Goal: Task Accomplishment & Management: Manage account settings

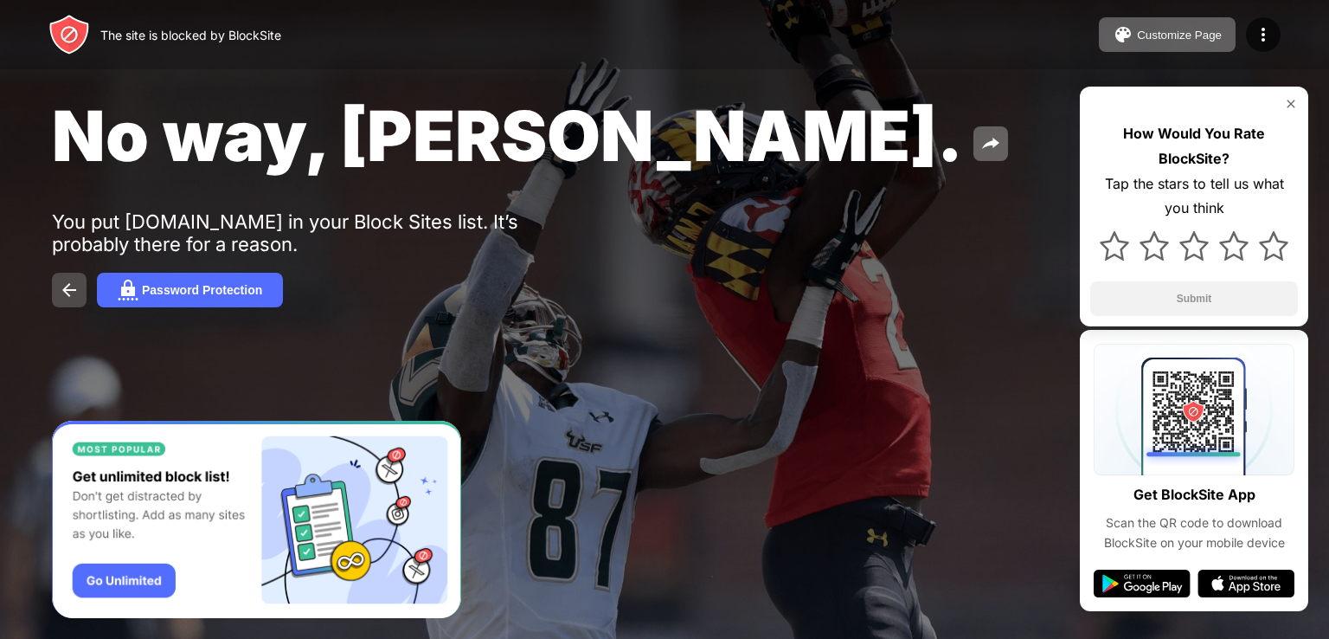
click at [68, 286] on img at bounding box center [69, 290] width 21 height 21
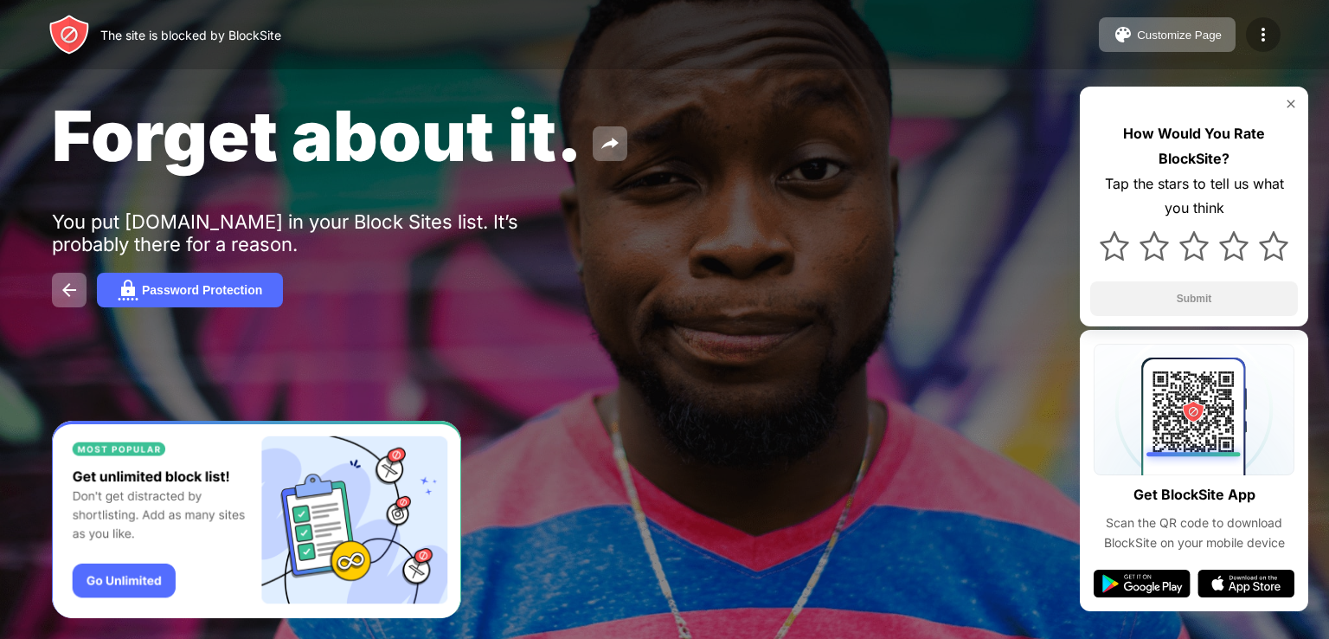
click at [1266, 32] on img at bounding box center [1263, 34] width 21 height 21
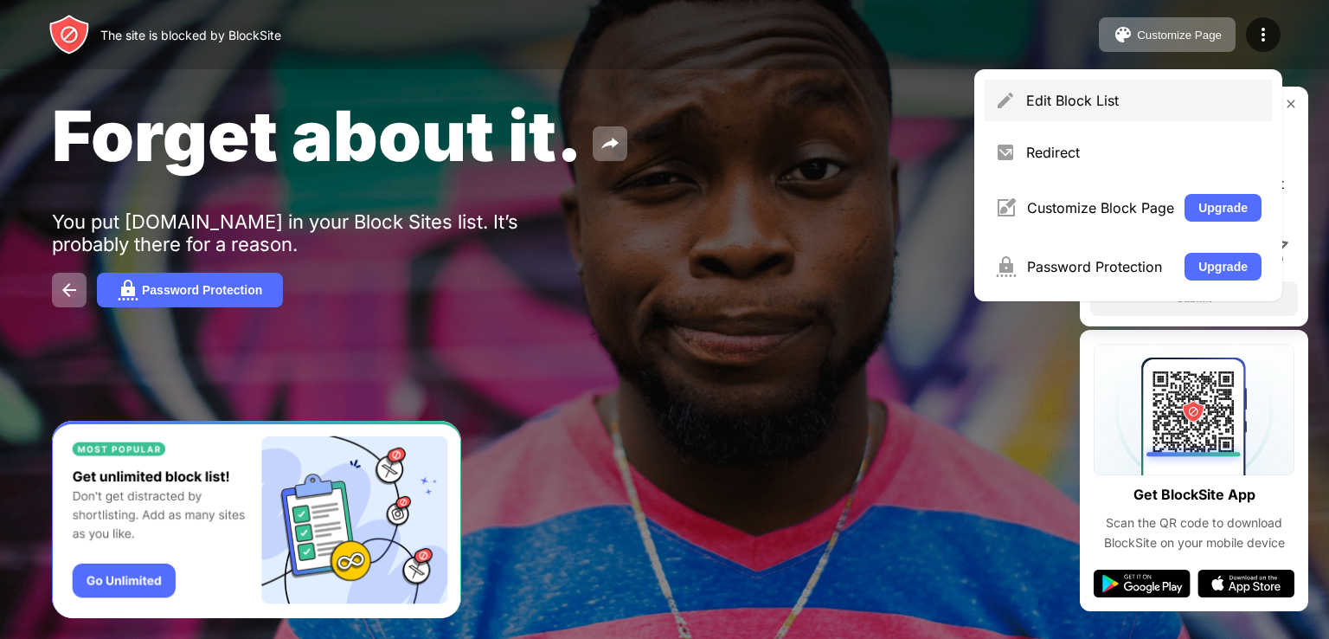
click at [1194, 108] on div "Edit Block List" at bounding box center [1143, 100] width 235 height 17
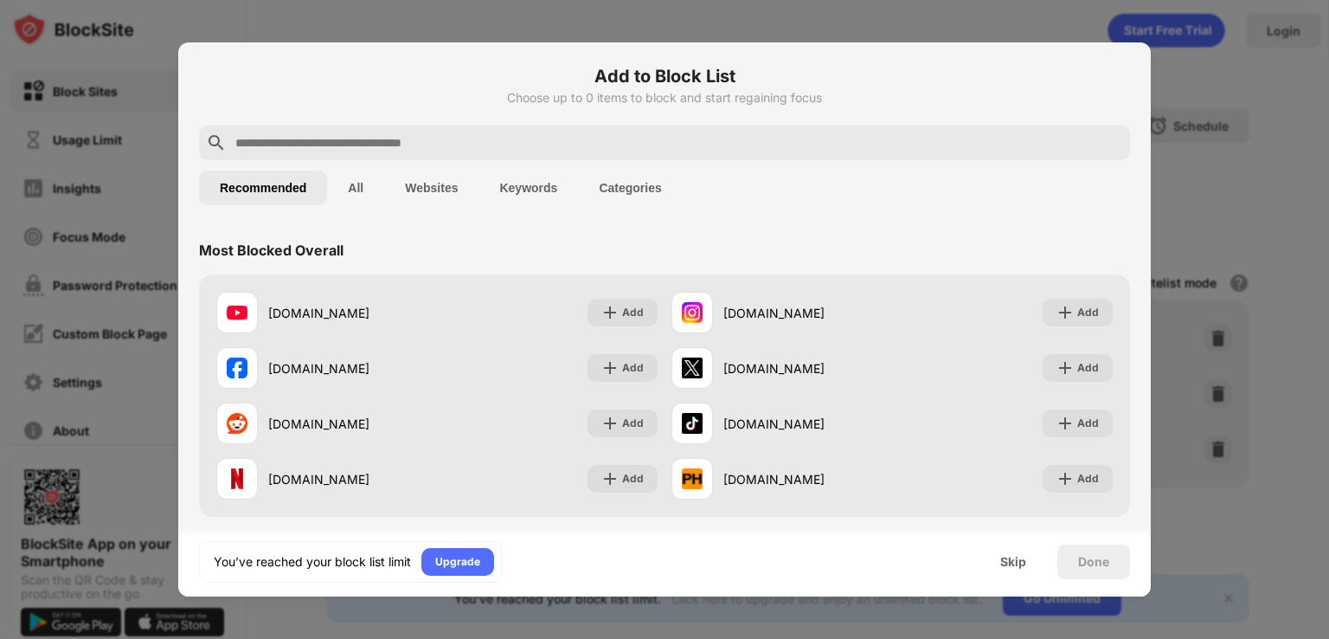
click at [606, 187] on button "Categories" at bounding box center [630, 187] width 104 height 35
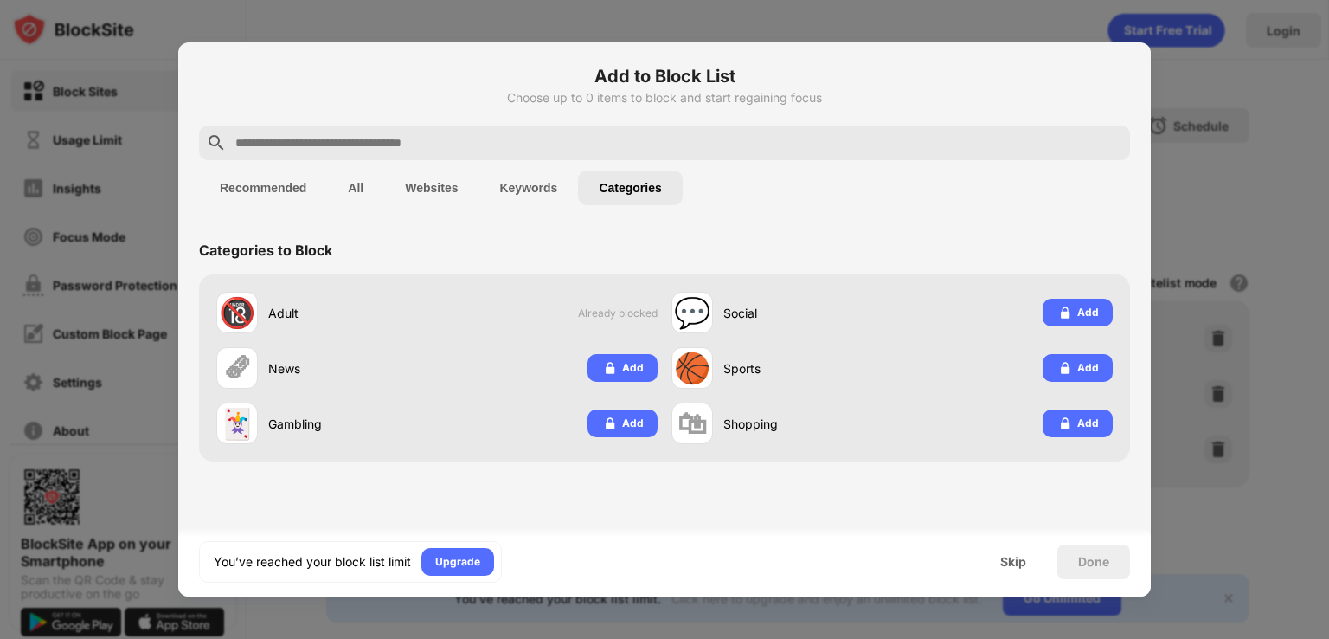
click at [527, 191] on button "Keywords" at bounding box center [529, 187] width 100 height 35
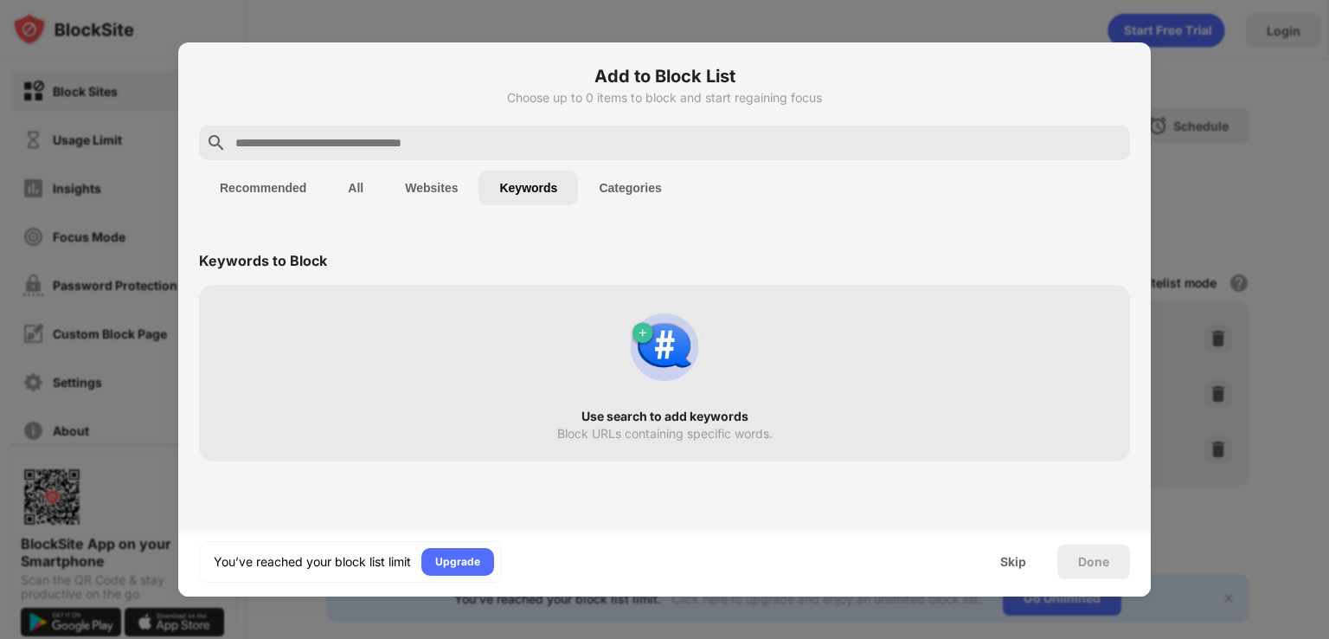
click at [416, 181] on button "Websites" at bounding box center [431, 187] width 94 height 35
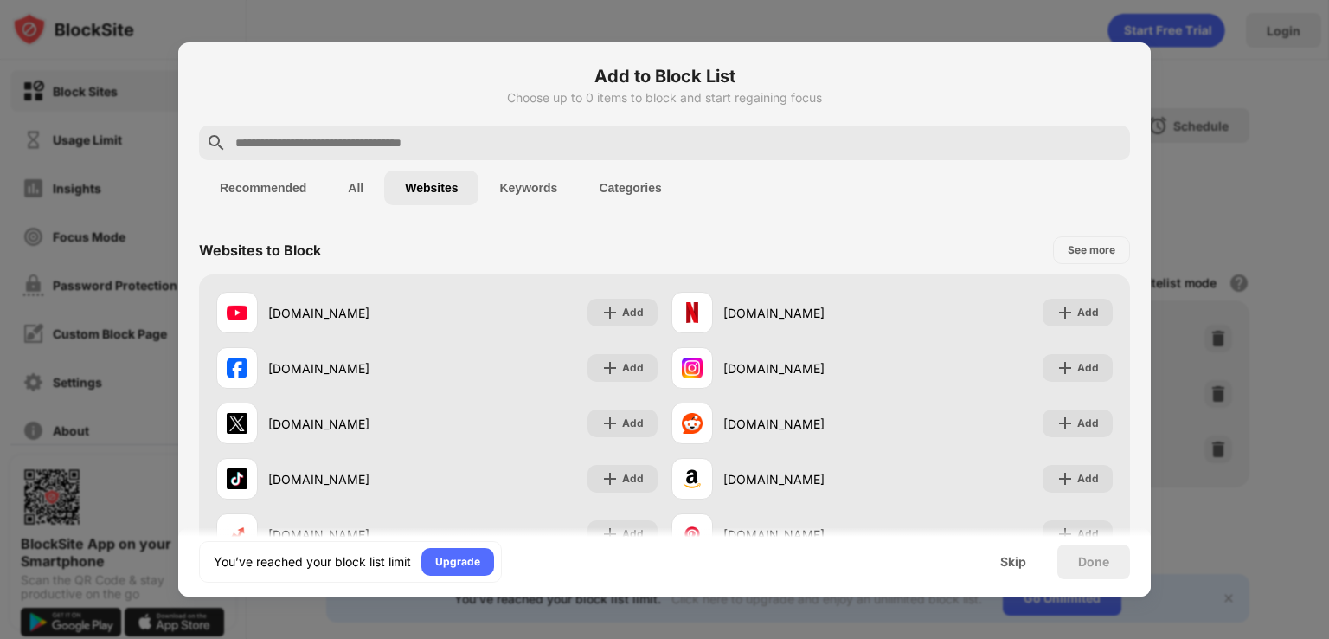
click at [365, 190] on button "All" at bounding box center [355, 187] width 57 height 35
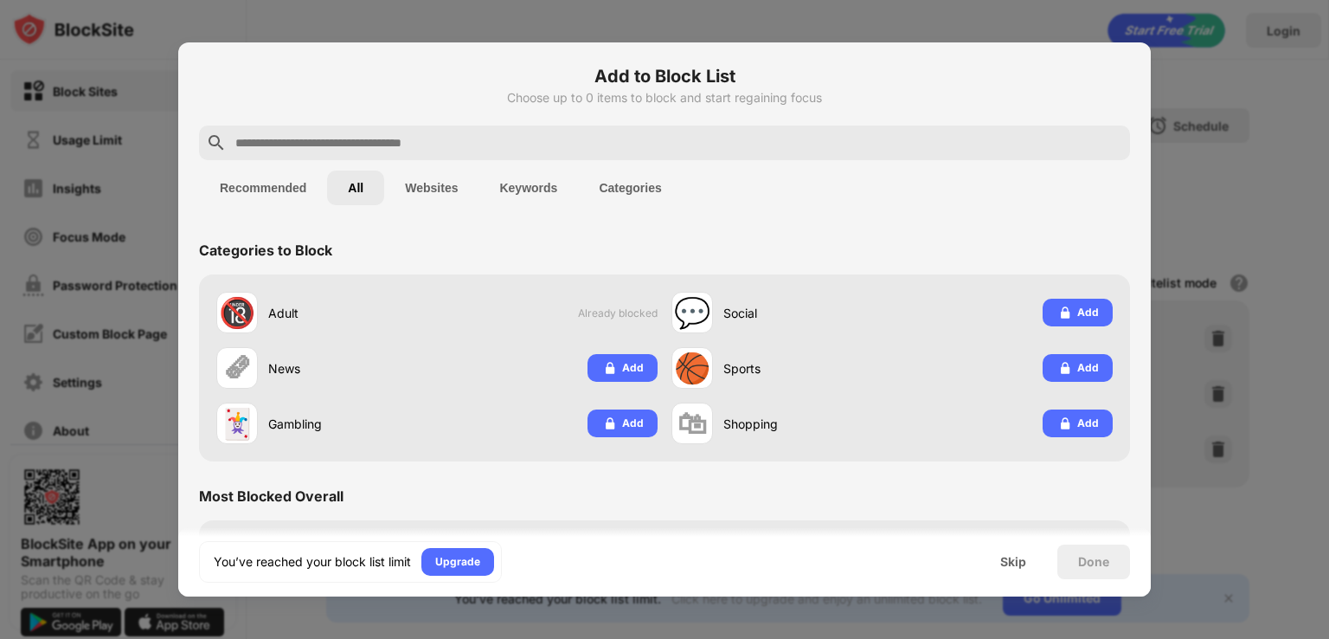
click at [385, 141] on input "text" at bounding box center [679, 142] width 890 height 21
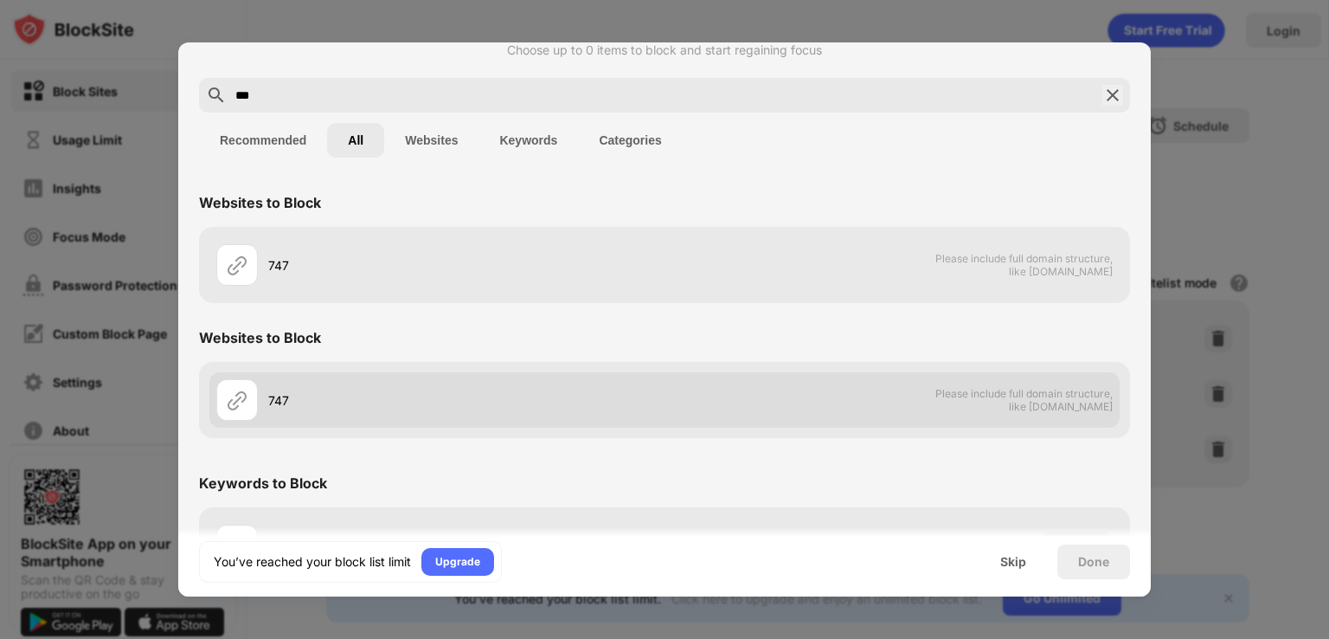
scroll to position [111, 0]
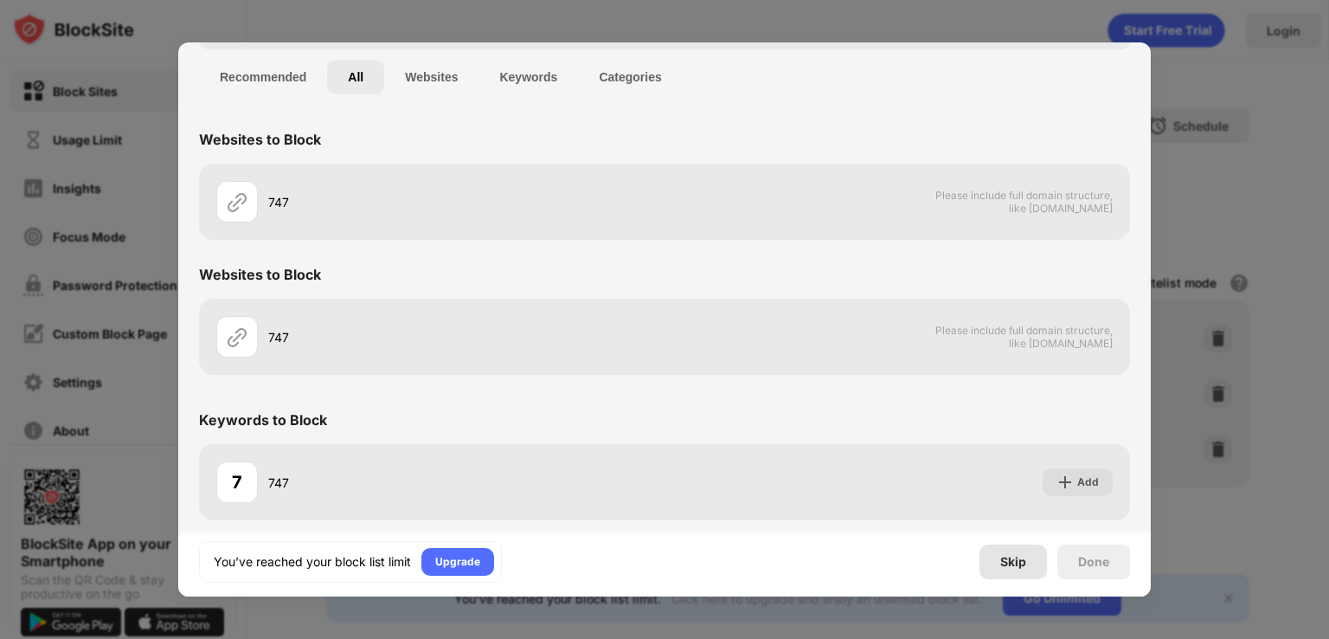
type input "***"
click at [1025, 567] on div "Skip" at bounding box center [1013, 562] width 26 height 14
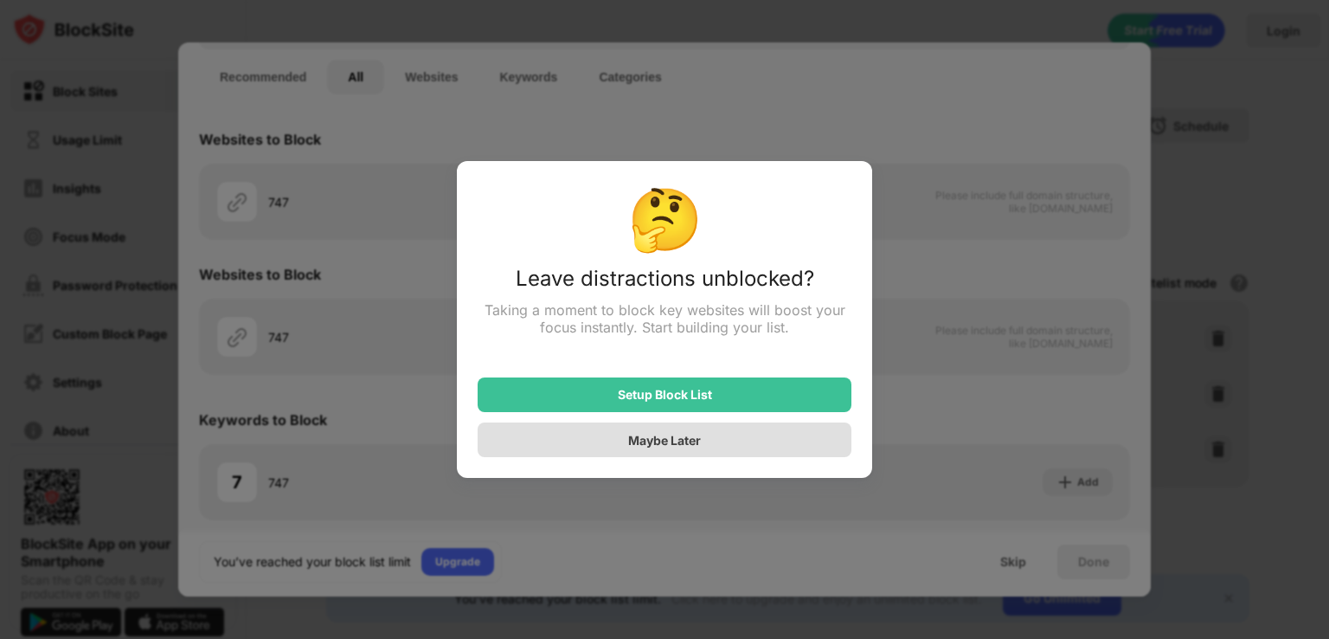
click at [709, 438] on div "Maybe Later" at bounding box center [665, 439] width 374 height 35
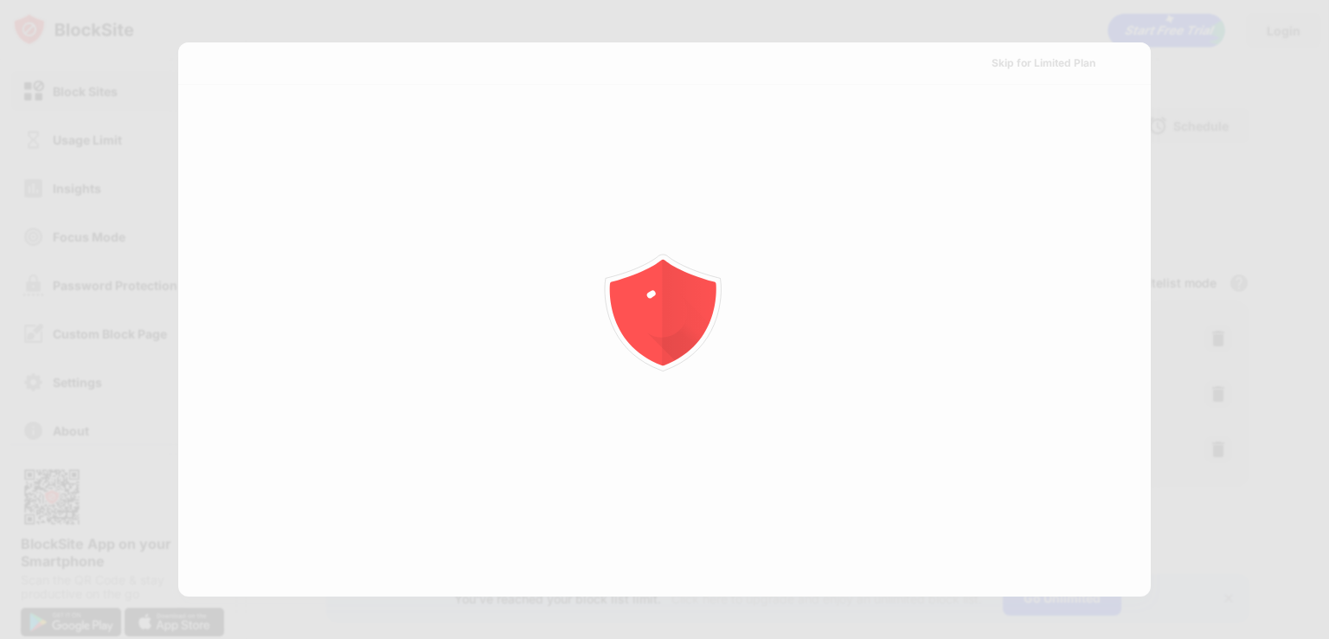
scroll to position [0, 0]
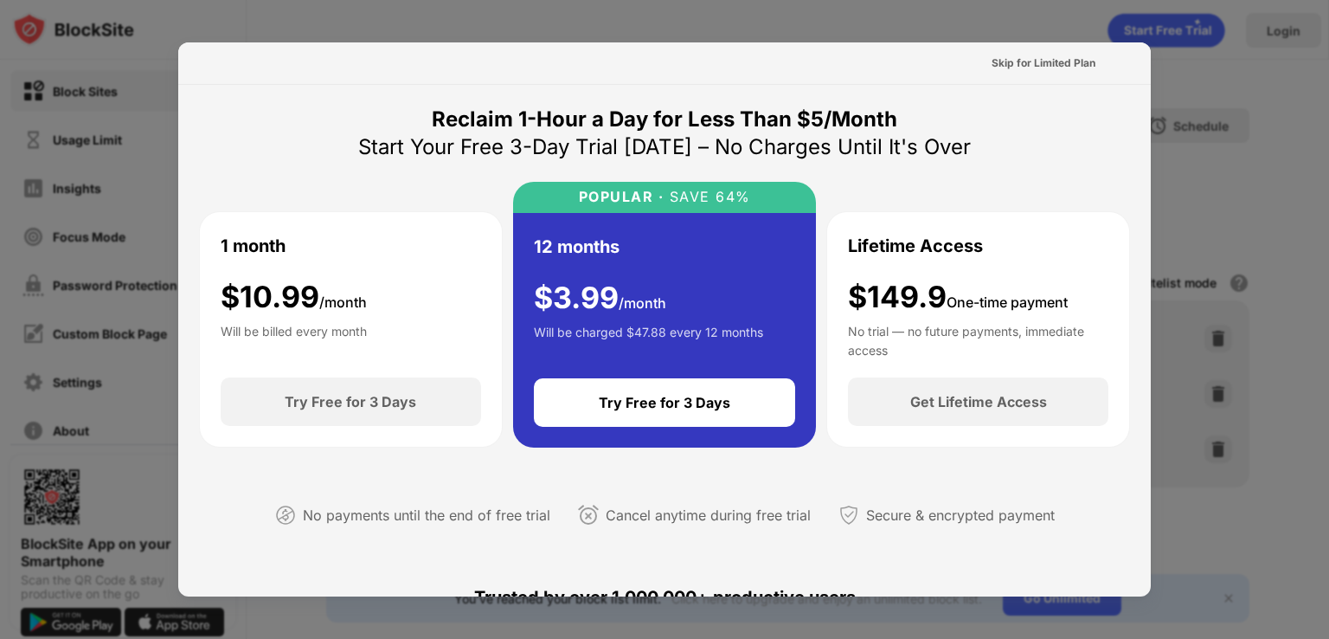
click at [1097, 65] on div "Skip for Limited Plan" at bounding box center [664, 63] width 973 height 42
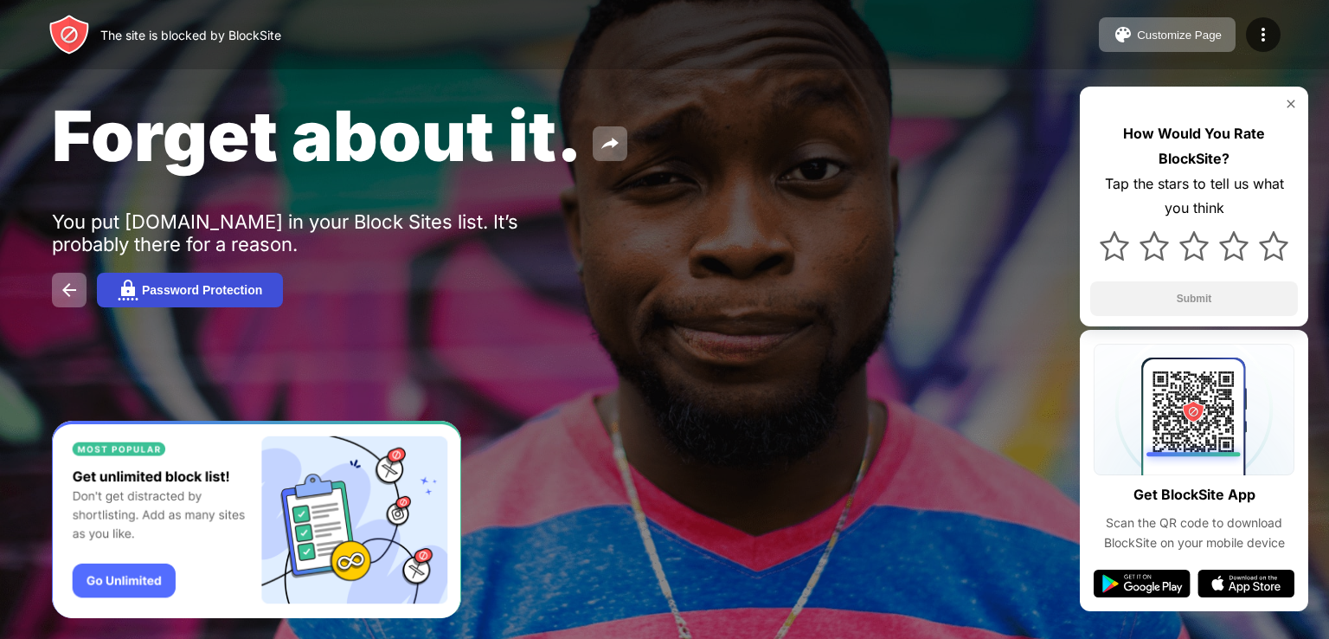
click at [175, 294] on div "Password Protection" at bounding box center [202, 290] width 120 height 14
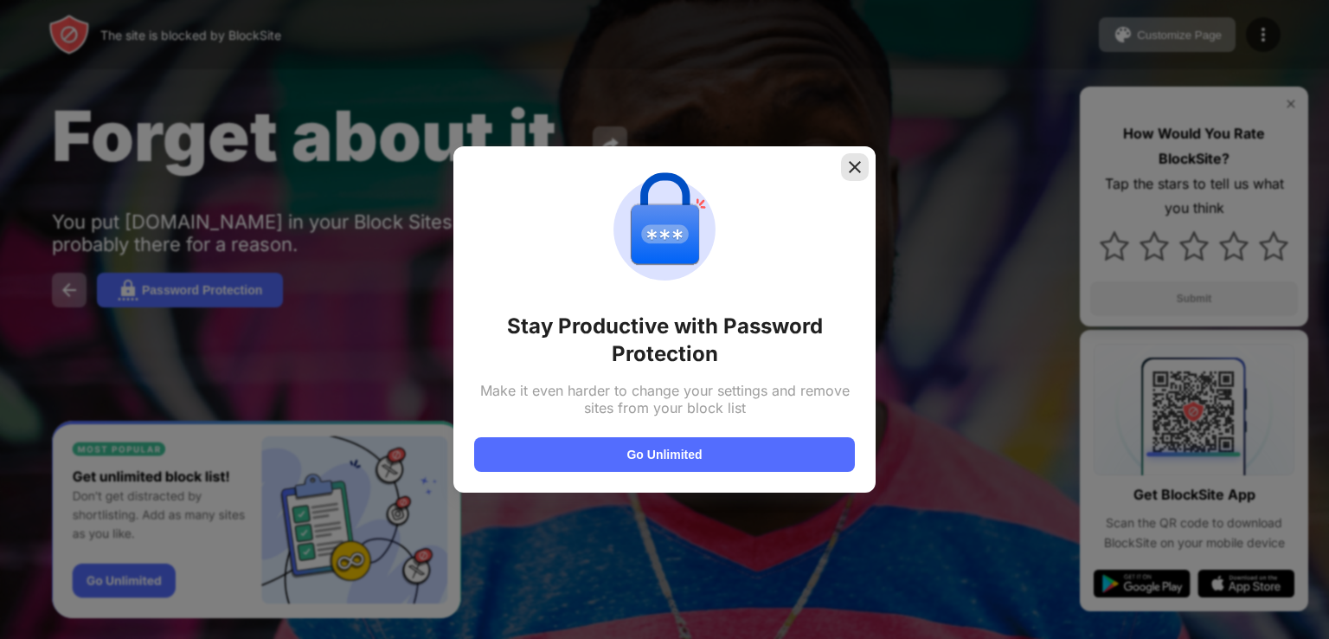
click at [859, 167] on img at bounding box center [854, 166] width 17 height 17
